Goal: Information Seeking & Learning: Find specific page/section

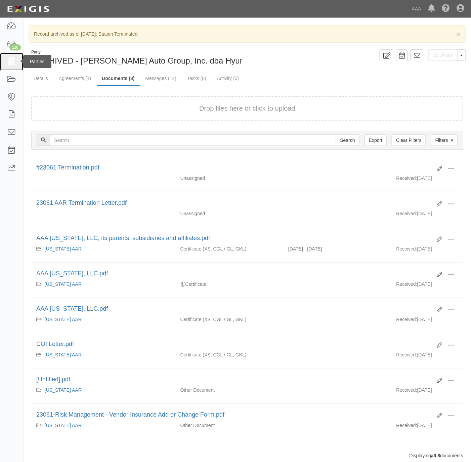
drag, startPoint x: 9, startPoint y: 60, endPoint x: 13, endPoint y: 60, distance: 3.8
click at [10, 60] on icon at bounding box center [11, 62] width 9 height 8
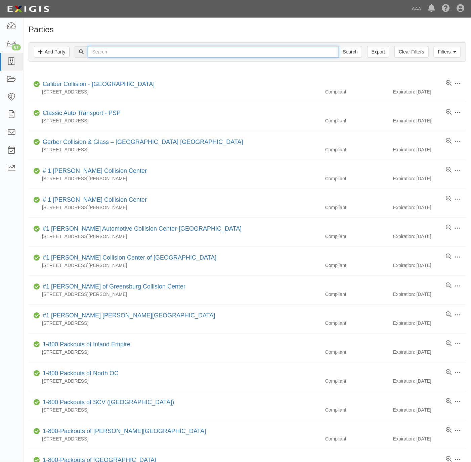
click at [116, 47] on input "text" at bounding box center [213, 51] width 251 height 11
type input "angelose"
click at [339, 46] on input "Search" at bounding box center [351, 51] width 24 height 11
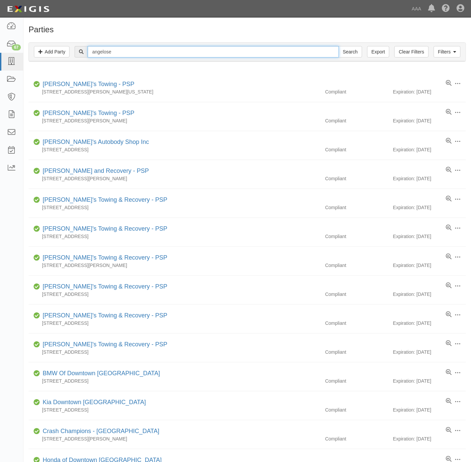
click at [117, 53] on input "angelose" at bounding box center [213, 51] width 251 height 11
type input "angelenos"
click at [339, 46] on input "Search" at bounding box center [351, 51] width 24 height 11
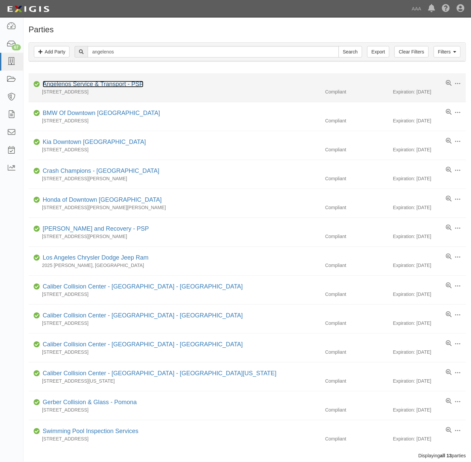
click at [91, 83] on link "Angelenos Service & Transport - PSP" at bounding box center [93, 84] width 101 height 7
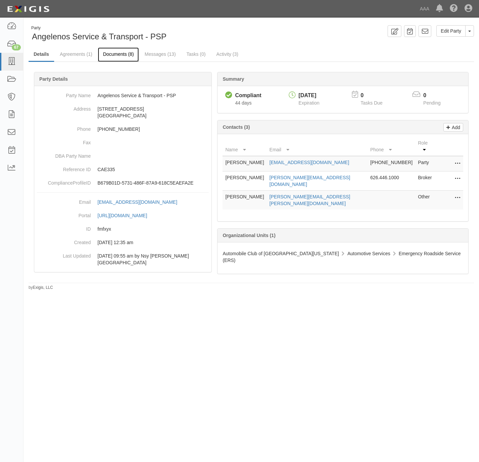
click at [124, 53] on link "Documents (8)" at bounding box center [118, 54] width 41 height 14
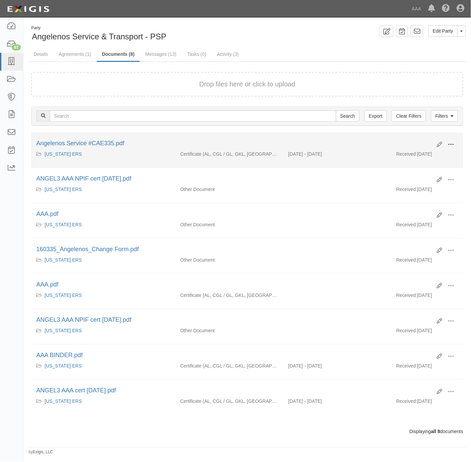
click at [447, 142] on button at bounding box center [451, 144] width 15 height 11
click at [408, 156] on link "View" at bounding box center [418, 154] width 53 height 12
click at [448, 144] on span at bounding box center [451, 144] width 6 height 6
click at [424, 156] on link "View" at bounding box center [418, 154] width 53 height 12
click at [450, 146] on span at bounding box center [451, 144] width 6 height 6
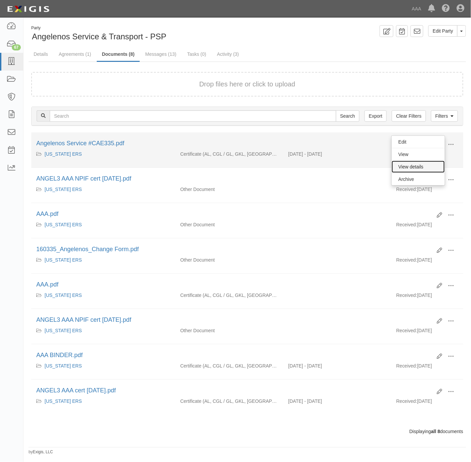
click at [421, 169] on link "View details" at bounding box center [418, 167] width 53 height 12
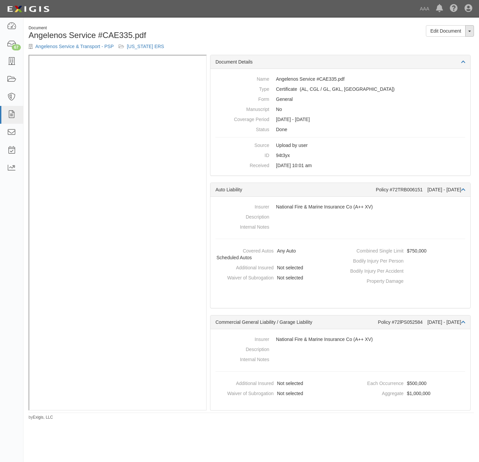
click at [468, 30] on button "Toggle Document Dropdown" at bounding box center [469, 30] width 9 height 11
click at [451, 53] on link "View Audit Trail" at bounding box center [446, 52] width 53 height 9
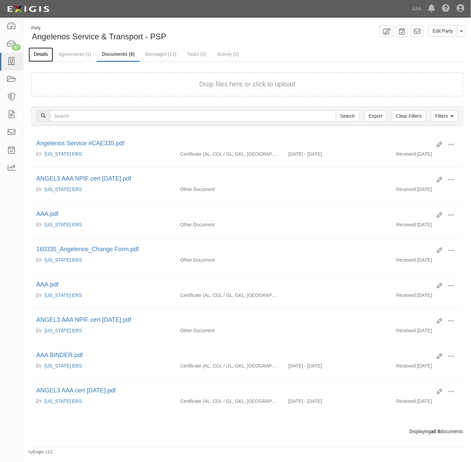
click at [33, 52] on link "Details" at bounding box center [41, 54] width 25 height 14
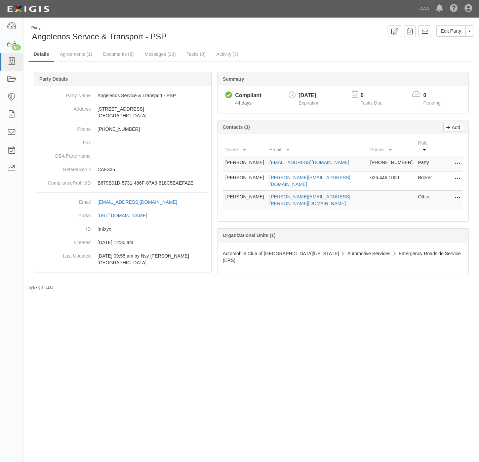
drag, startPoint x: 302, startPoint y: 54, endPoint x: 306, endPoint y: 54, distance: 4.0
click at [302, 54] on ul "Details Agreements (1) Documents (8) Messages (13) Tasks (0) Activity (3)" at bounding box center [251, 54] width 445 height 14
click at [122, 55] on link "Documents (8)" at bounding box center [118, 54] width 41 height 14
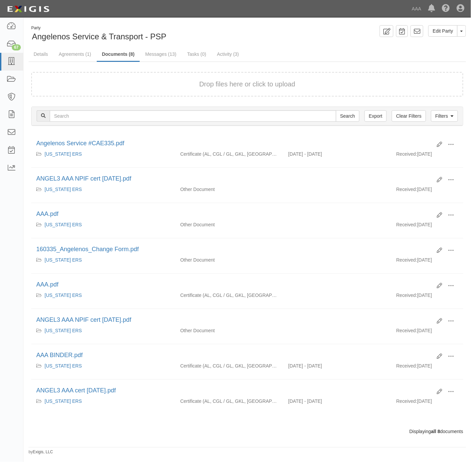
click at [333, 62] on div "Drop files here or click to upload Filters Clear Filters Export Search Filters …" at bounding box center [248, 253] width 438 height 383
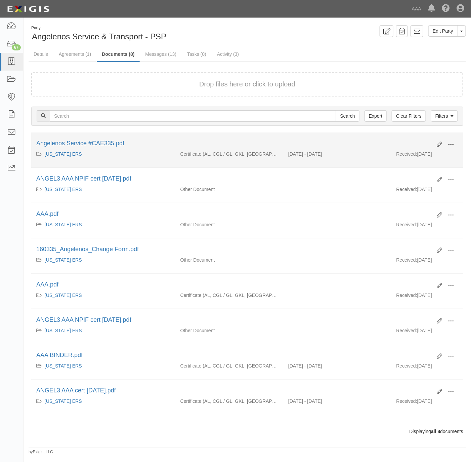
click at [454, 143] on span at bounding box center [451, 144] width 6 height 6
click at [420, 153] on link "View" at bounding box center [418, 154] width 53 height 12
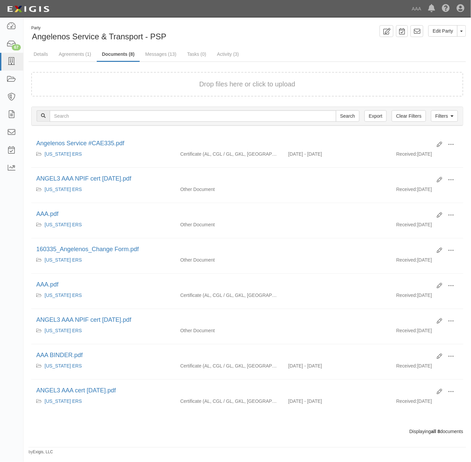
click at [344, 35] on div "Edit Party Toggle Party Dropdown View Audit Trail Archive Party Send Message Ad…" at bounding box center [359, 31] width 224 height 12
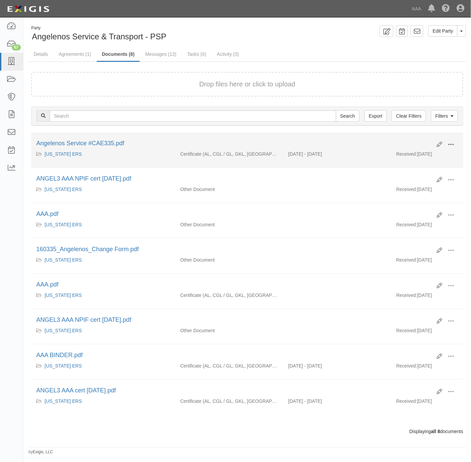
click at [455, 146] on button at bounding box center [451, 144] width 15 height 11
click at [424, 156] on link "View" at bounding box center [418, 154] width 53 height 12
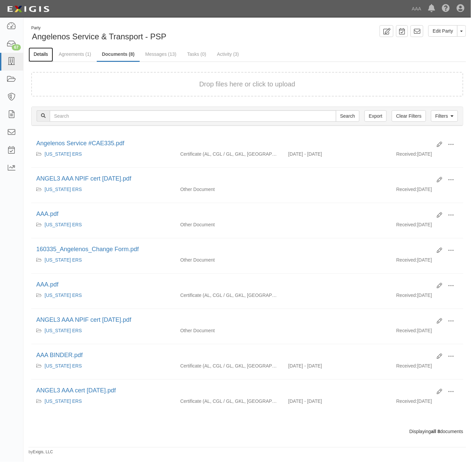
click at [39, 51] on link "Details" at bounding box center [41, 54] width 25 height 14
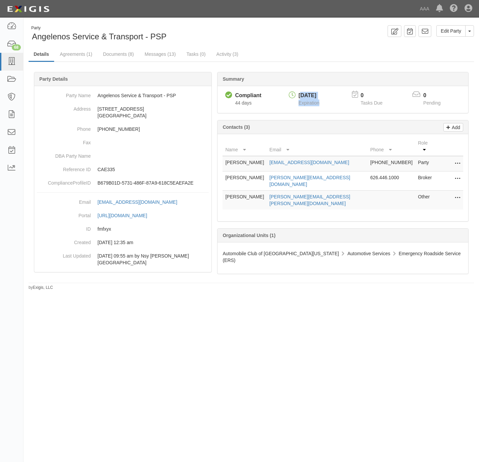
drag, startPoint x: 324, startPoint y: 97, endPoint x: 303, endPoint y: 95, distance: 20.9
click at [303, 95] on div "05/24/2026 Expiration" at bounding box center [316, 99] width 61 height 17
drag, startPoint x: 120, startPoint y: 51, endPoint x: 141, endPoint y: 51, distance: 21.2
click at [120, 51] on link "Documents (8)" at bounding box center [118, 54] width 41 height 14
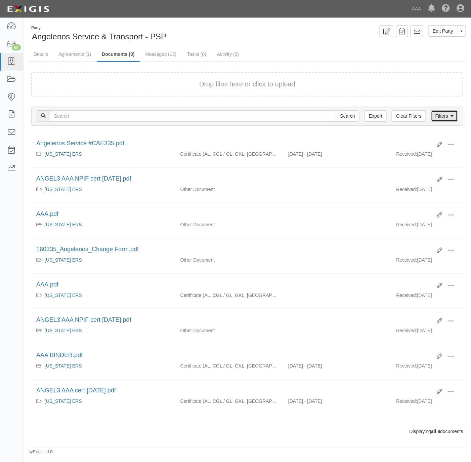
click at [442, 119] on link "Filters" at bounding box center [444, 115] width 27 height 11
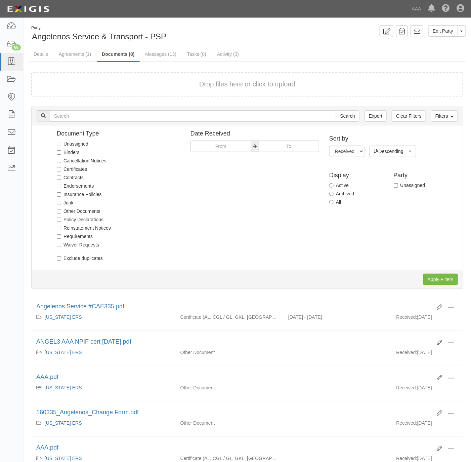
click at [335, 204] on label "All" at bounding box center [335, 202] width 12 height 7
click at [334, 204] on input "All" at bounding box center [331, 202] width 4 height 4
radio input "true"
click at [443, 277] on input "Apply Filters" at bounding box center [440, 279] width 35 height 11
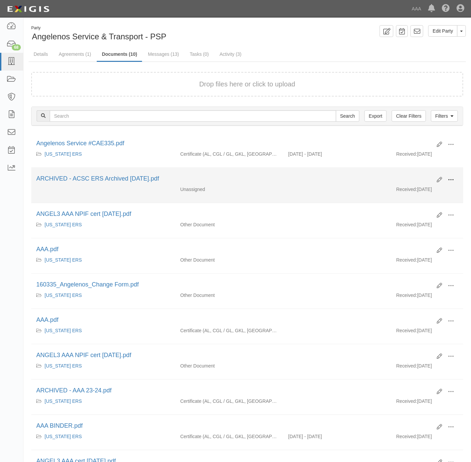
click at [452, 178] on span at bounding box center [451, 180] width 6 height 6
click at [422, 188] on link "View" at bounding box center [418, 186] width 53 height 12
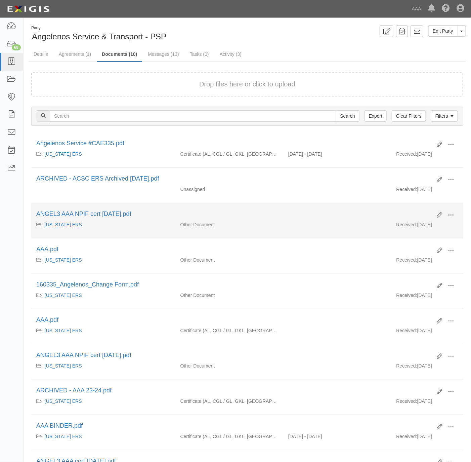
click at [451, 218] on span at bounding box center [451, 215] width 6 height 6
click at [419, 230] on link "View" at bounding box center [418, 225] width 53 height 12
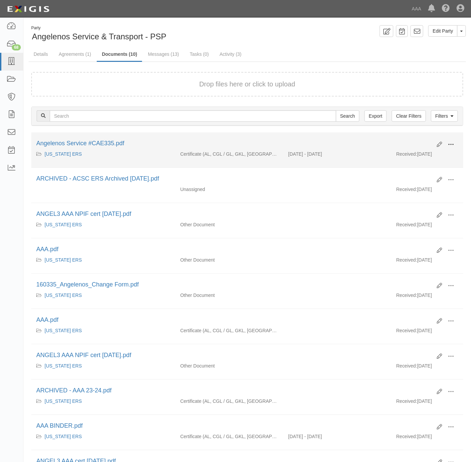
click at [452, 145] on span at bounding box center [451, 144] width 6 height 6
click at [416, 156] on link "View" at bounding box center [418, 154] width 53 height 12
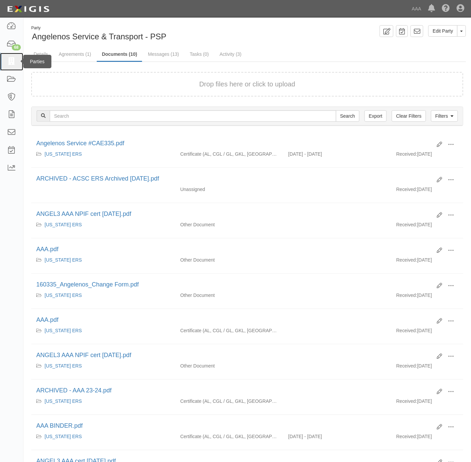
click at [8, 58] on icon at bounding box center [11, 62] width 9 height 8
